Goal: Transaction & Acquisition: Purchase product/service

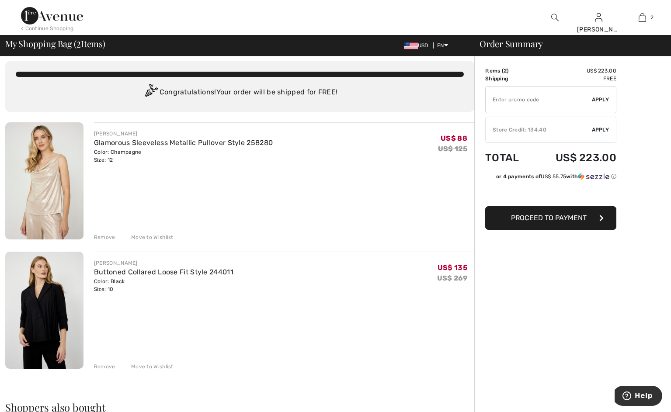
scroll to position [7, 0]
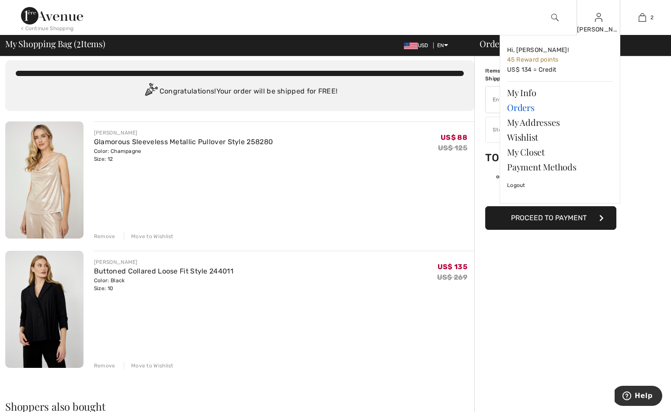
click at [523, 111] on link "Orders" at bounding box center [560, 107] width 106 height 15
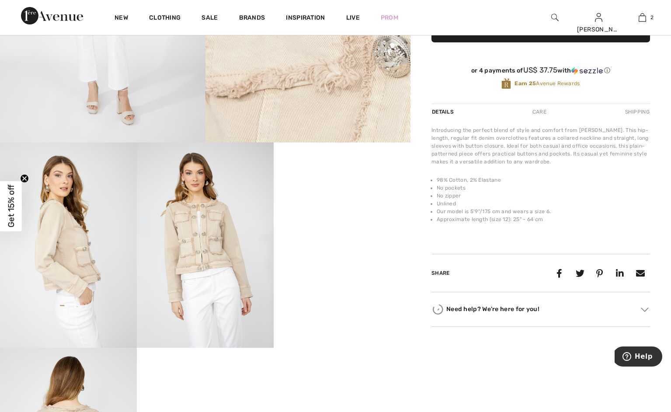
scroll to position [218, 0]
